Goal: Entertainment & Leisure: Consume media (video, audio)

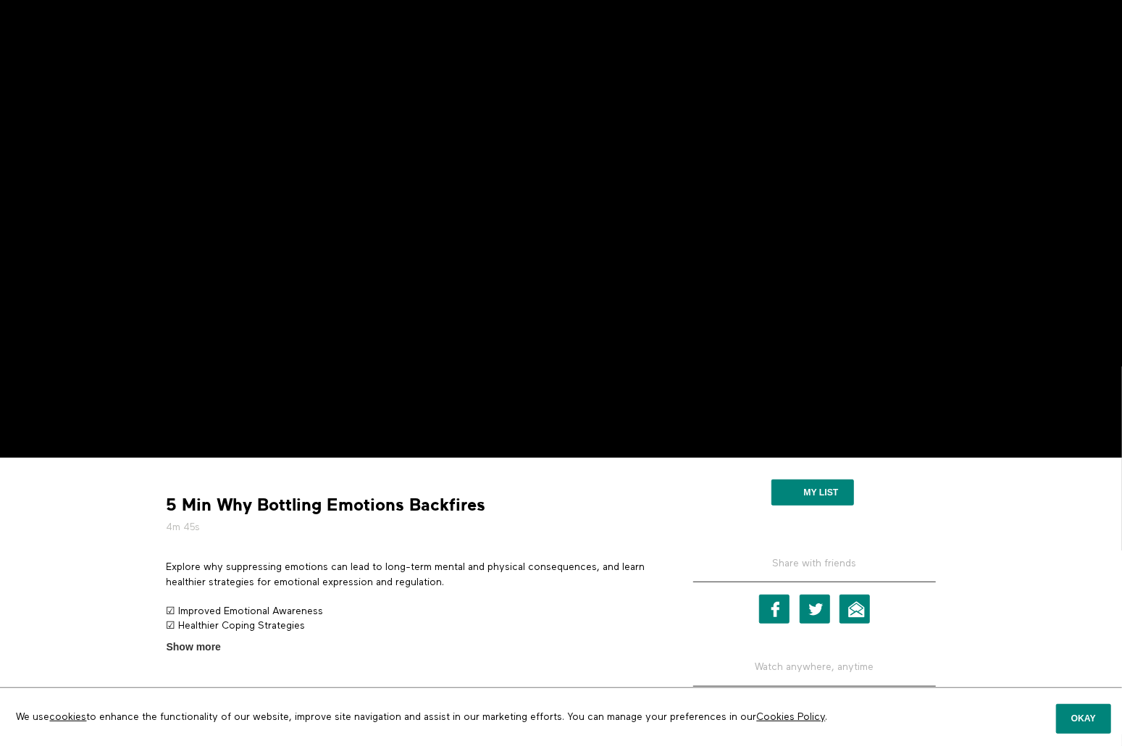
scroll to position [279, 0]
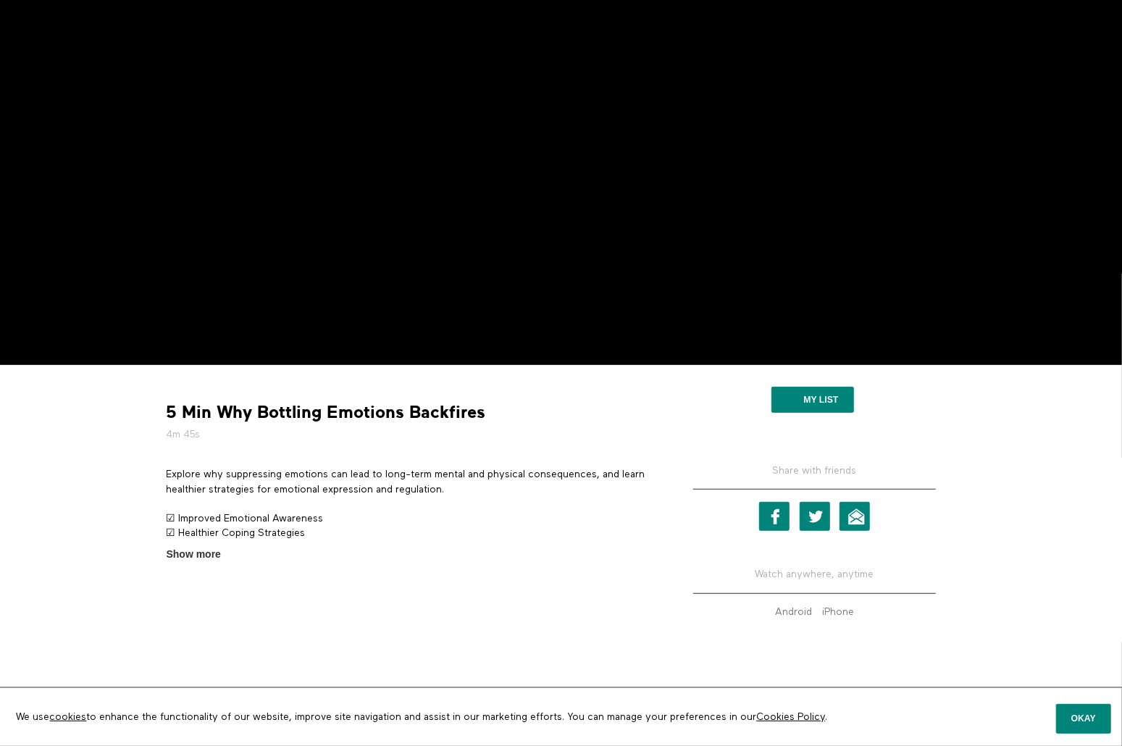
click at [198, 563] on div "5 Min Why Bottling Emotions Backfires 4m 45s Explore why suppressing emotions c…" at bounding box center [561, 508] width 811 height 264
click at [198, 555] on span "Show more" at bounding box center [194, 554] width 54 height 15
click at [0, 0] on input "Show more Show less" at bounding box center [0, 0] width 0 height 0
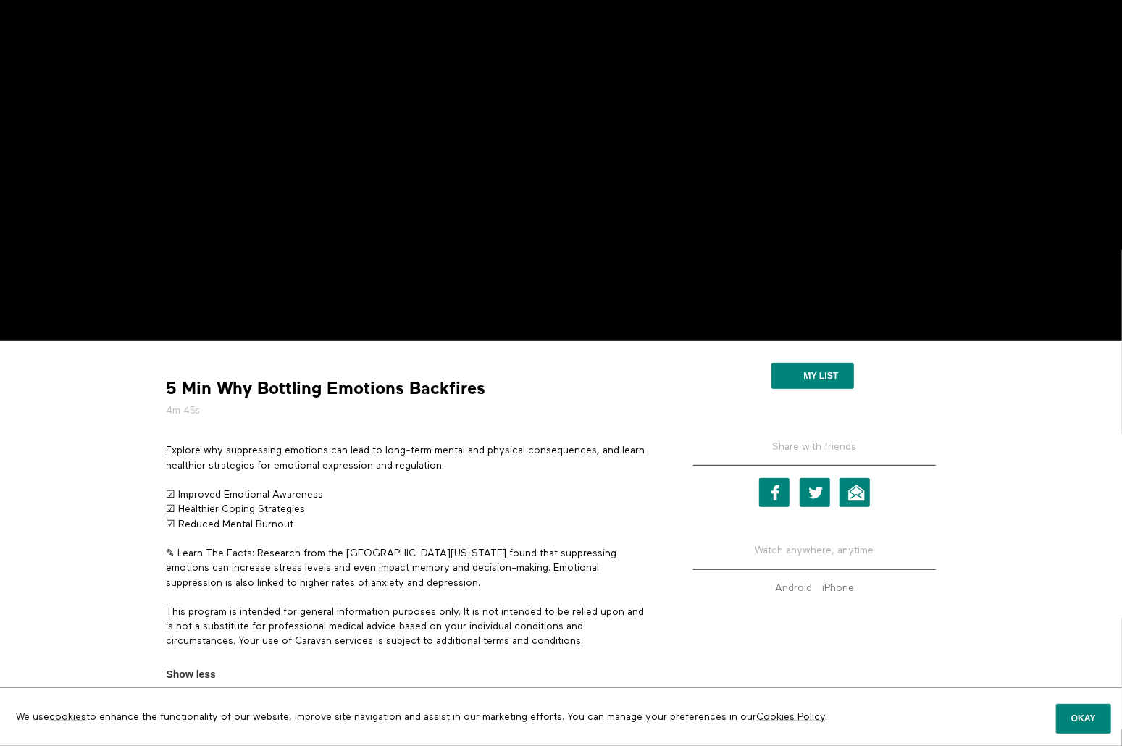
scroll to position [345, 0]
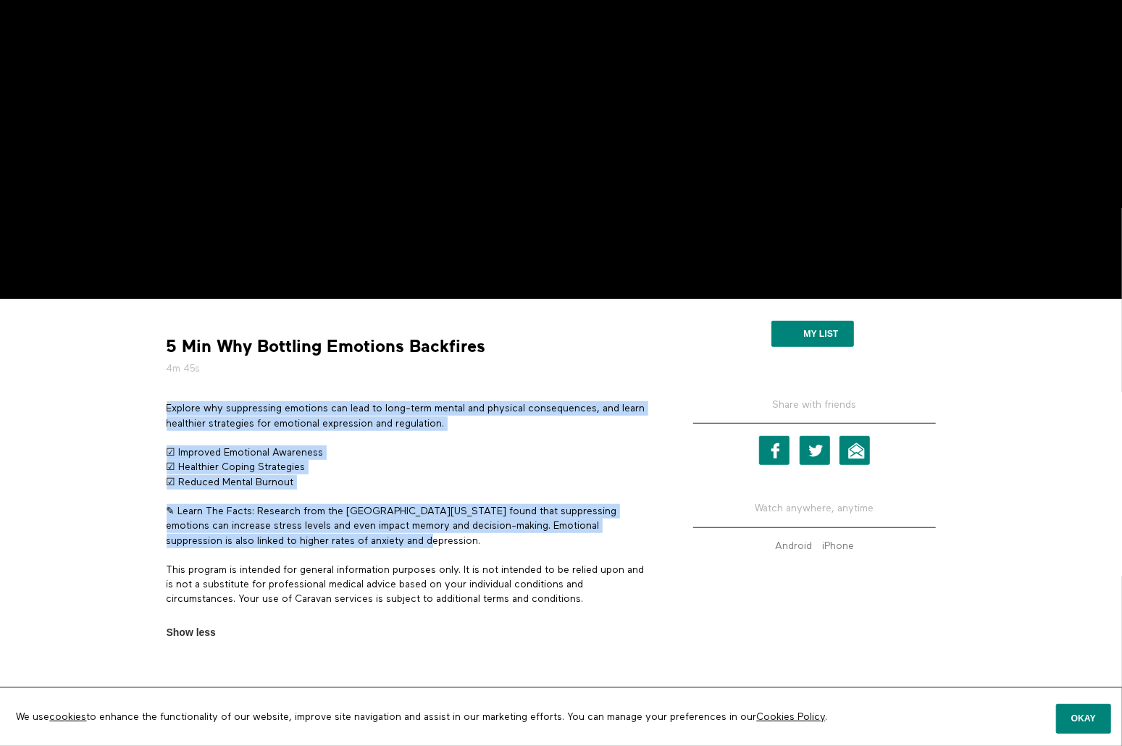
drag, startPoint x: 165, startPoint y: 408, endPoint x: 385, endPoint y: 542, distance: 257.7
click at [385, 542] on section "Explore why suppressing emotions can lead to long-term mental and physical cons…" at bounding box center [409, 520] width 496 height 238
drag, startPoint x: 386, startPoint y: 542, endPoint x: 397, endPoint y: 531, distance: 15.9
click at [397, 531] on p "✎ Learn The Facts: Research from the University of Texas found that suppressing…" at bounding box center [409, 526] width 485 height 44
drag, startPoint x: 395, startPoint y: 542, endPoint x: 168, endPoint y: 406, distance: 264.4
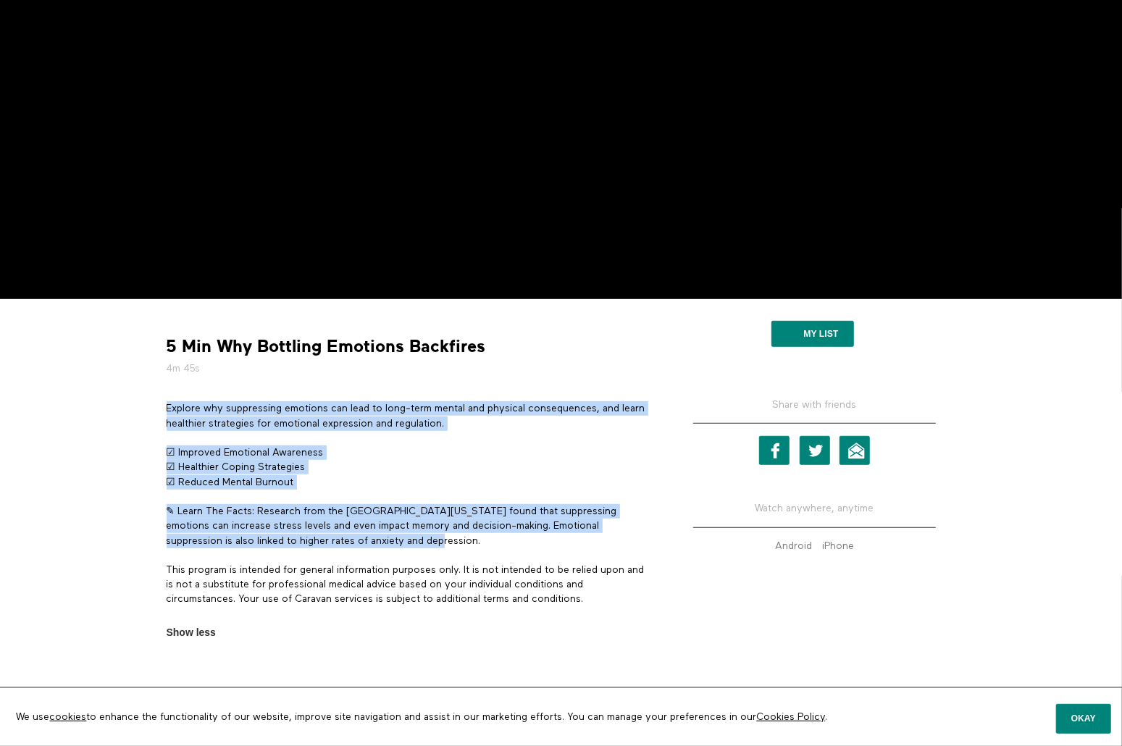
click at [168, 406] on div "Explore why suppressing emotions can lead to long-term mental and physical cons…" at bounding box center [409, 510] width 485 height 219
copy div "Explore why suppressing emotions can lead to long-term mental and physical cons…"
